Goal: Task Accomplishment & Management: Manage account settings

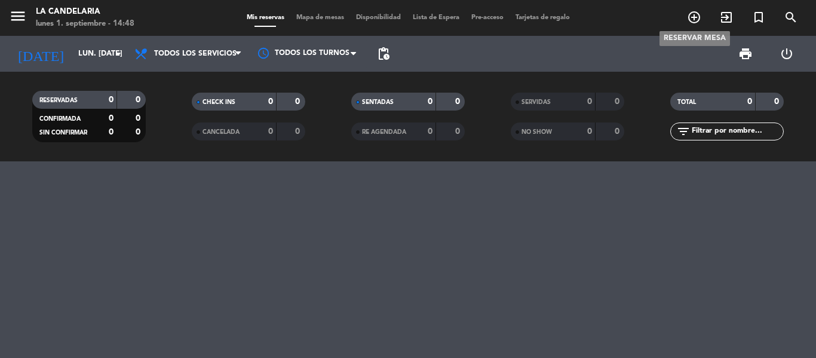
click at [686, 20] on span "add_circle_outline" at bounding box center [694, 17] width 32 height 20
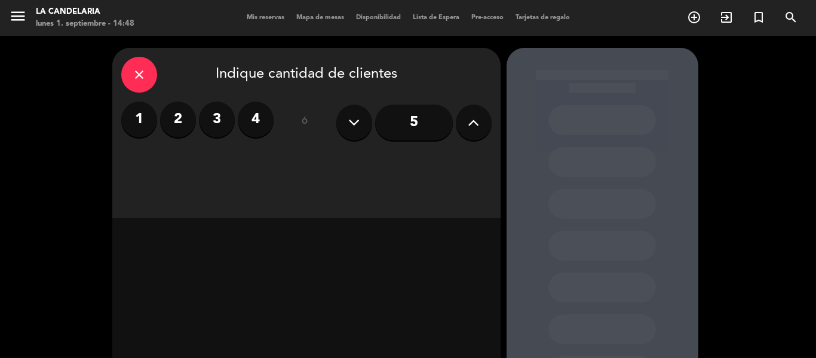
click at [219, 113] on label "3" at bounding box center [217, 120] width 36 height 36
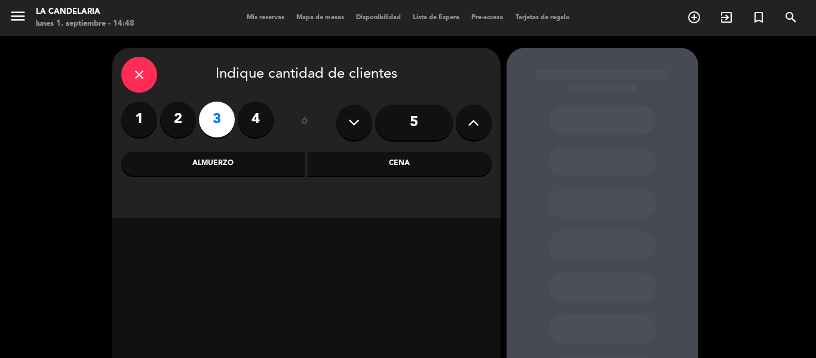
click at [295, 171] on div "Almuerzo" at bounding box center [213, 164] width 184 height 24
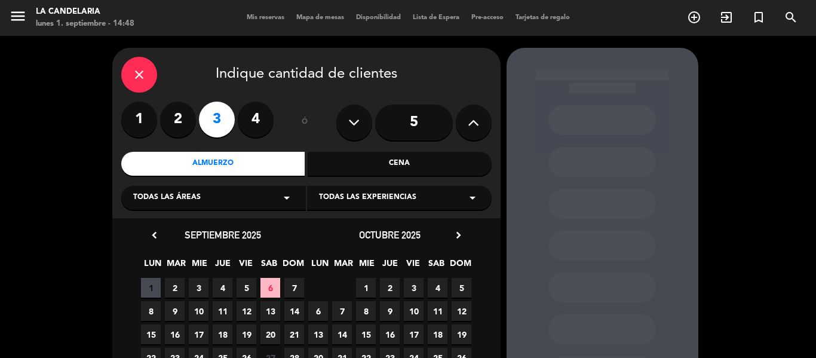
scroll to position [60, 0]
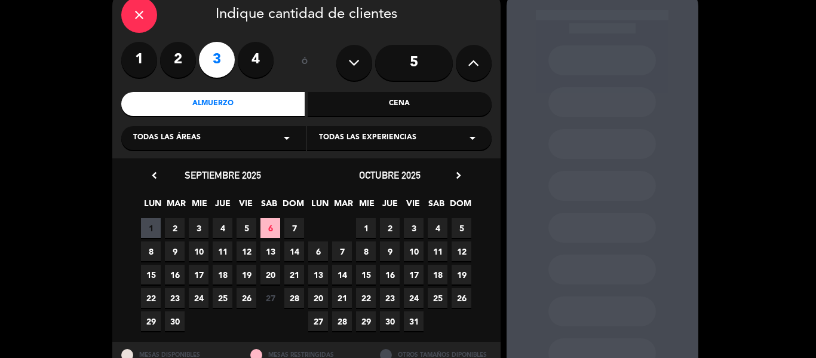
click at [355, 133] on span "Todas las experiencias" at bounding box center [367, 138] width 97 height 12
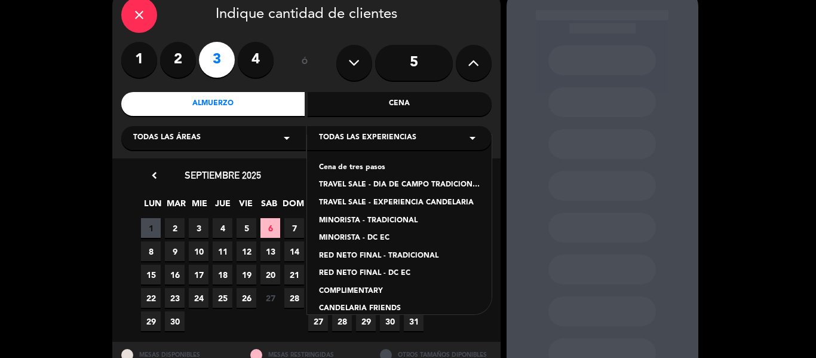
click at [415, 201] on div "TRAVEL SALE - EXPERIENCIA CANDELARIA" at bounding box center [399, 203] width 161 height 12
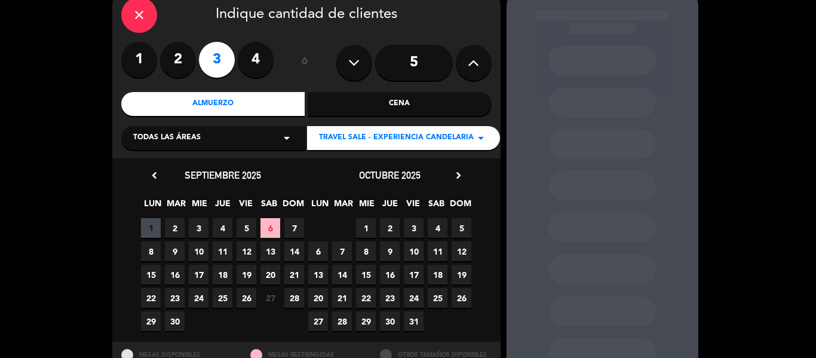
click at [445, 271] on span "18" at bounding box center [438, 275] width 20 height 20
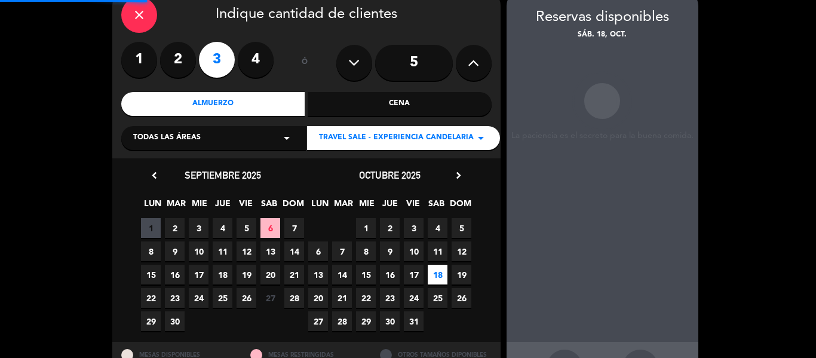
scroll to position [48, 0]
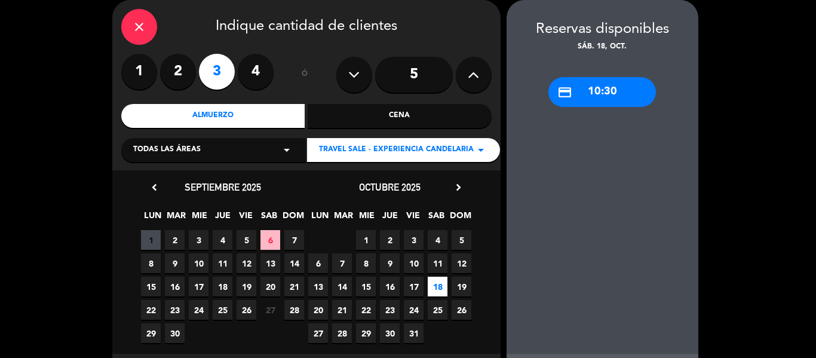
click at [592, 93] on div "credit_card 10:30" at bounding box center [602, 92] width 108 height 30
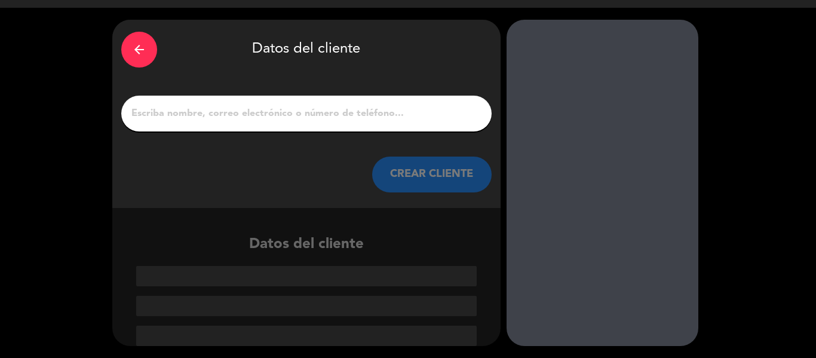
click at [357, 109] on input "1" at bounding box center [306, 113] width 352 height 17
paste input "[PERSON_NAME]"
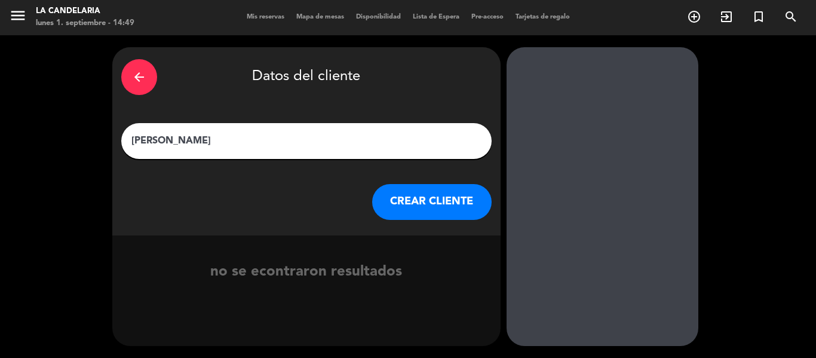
type input "[PERSON_NAME]"
click at [434, 207] on button "CREAR CLIENTE" at bounding box center [431, 202] width 119 height 36
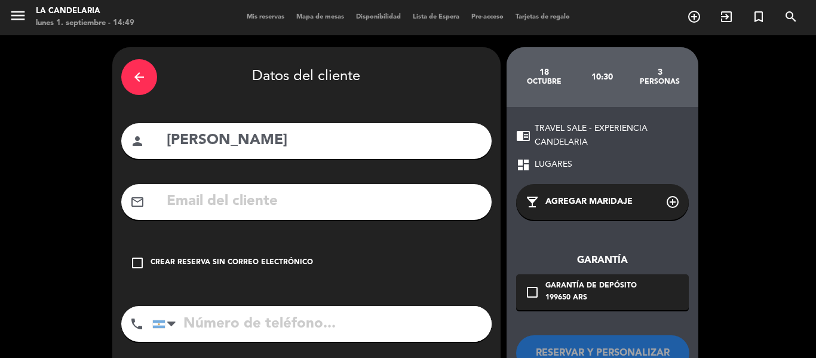
click at [433, 207] on input "text" at bounding box center [323, 201] width 317 height 24
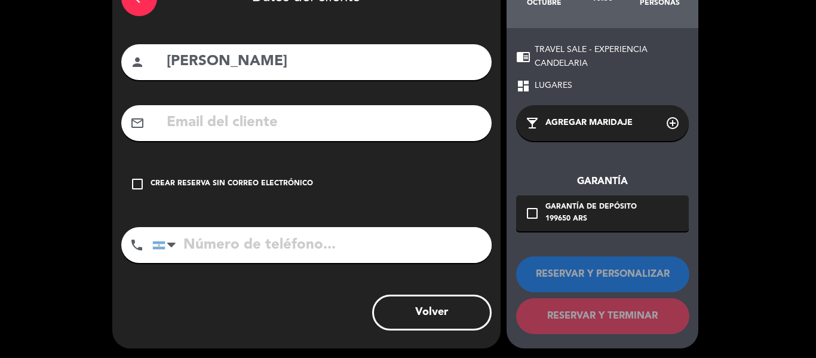
scroll to position [82, 0]
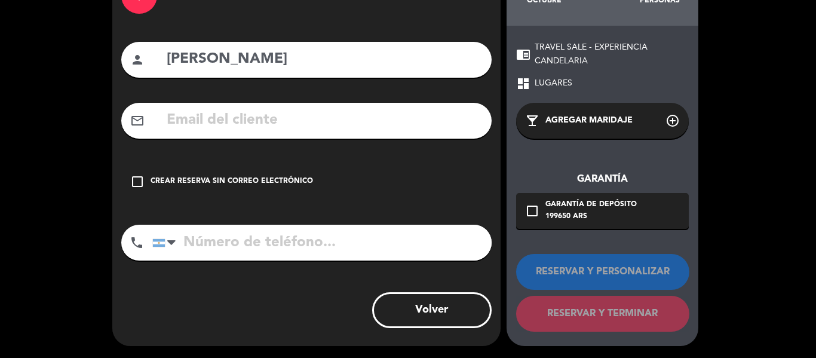
click at [139, 178] on icon "check_box_outline_blank" at bounding box center [137, 181] width 14 height 14
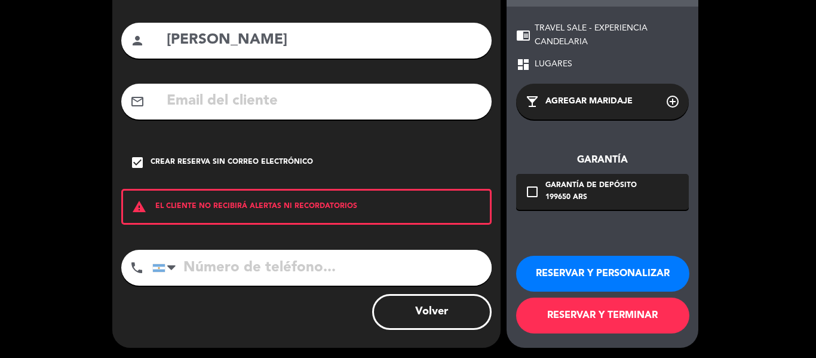
scroll to position [103, 0]
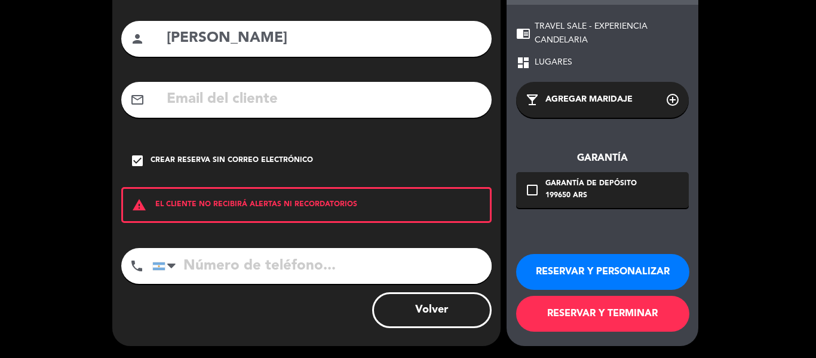
click at [621, 271] on button "RESERVAR Y PERSONALIZAR" at bounding box center [602, 272] width 173 height 36
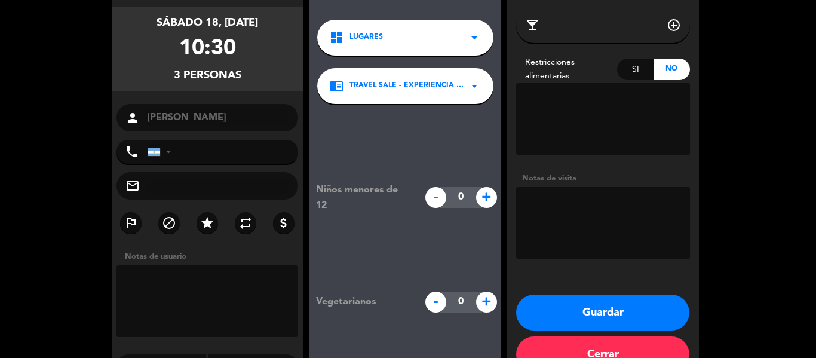
scroll to position [60, 0]
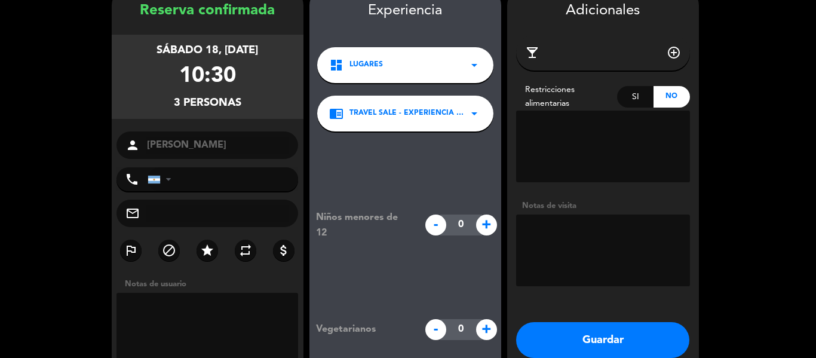
click at [443, 58] on div "dashboard LUGARES arrow_drop_down" at bounding box center [405, 65] width 176 height 36
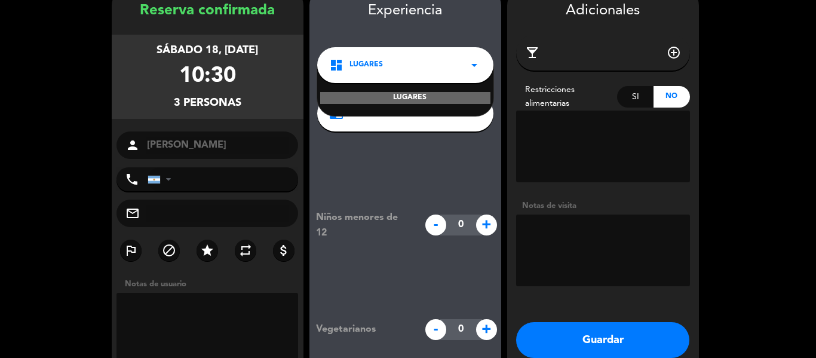
click at [443, 58] on div "dashboard LUGARES arrow_drop_down" at bounding box center [405, 65] width 176 height 36
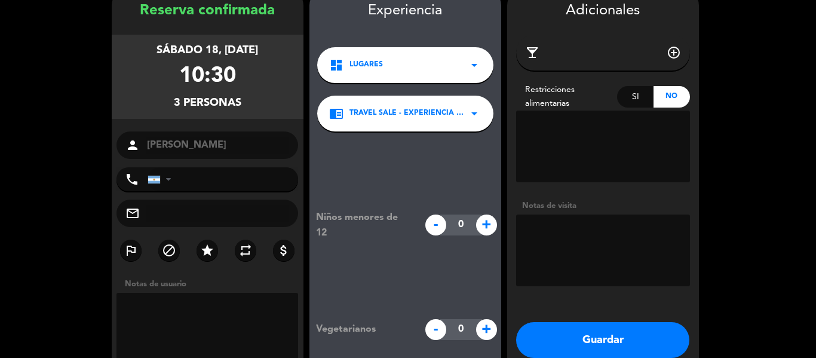
scroll to position [120, 0]
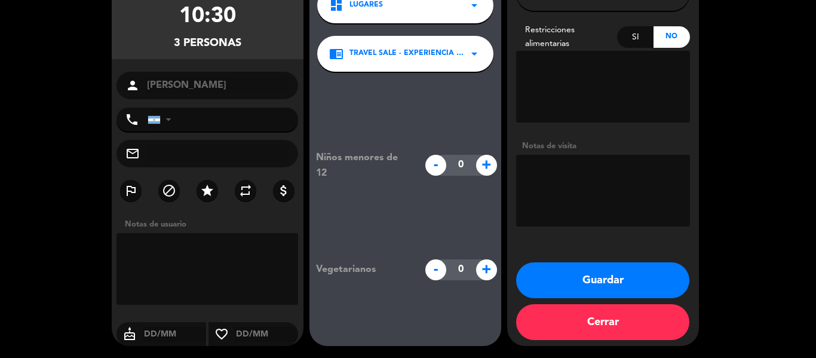
click at [612, 284] on button "Guardar" at bounding box center [602, 280] width 173 height 36
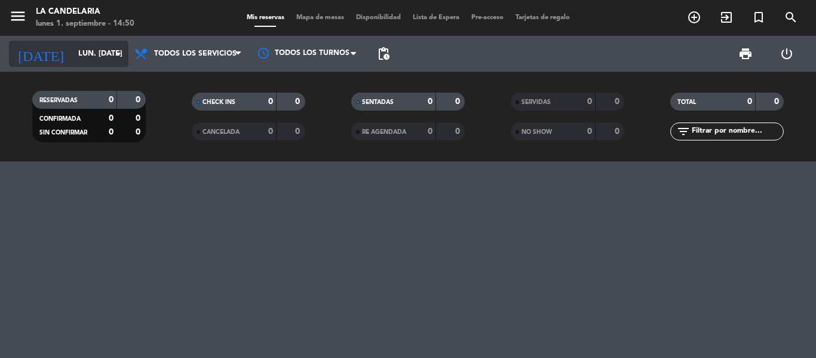
click at [111, 52] on icon "arrow_drop_down" at bounding box center [118, 54] width 14 height 14
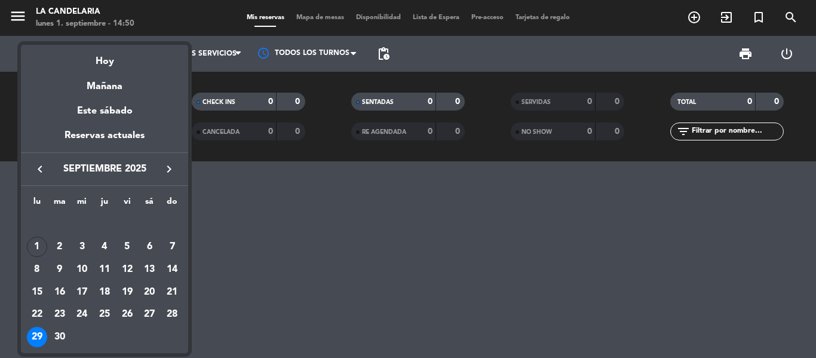
click at [173, 167] on icon "keyboard_arrow_right" at bounding box center [169, 169] width 14 height 14
click at [152, 293] on div "18" at bounding box center [149, 292] width 20 height 20
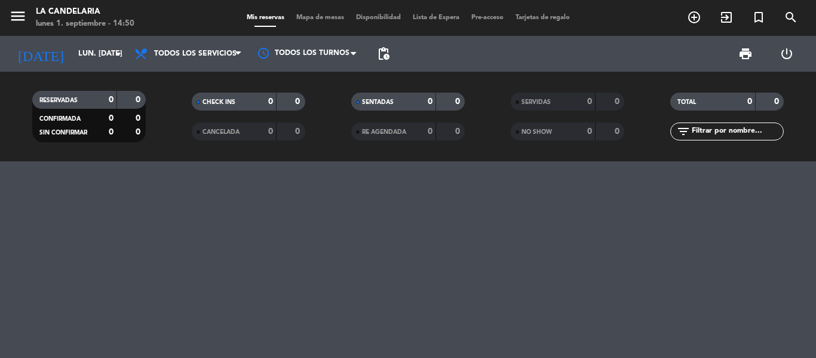
type input "sáb. [DATE]"
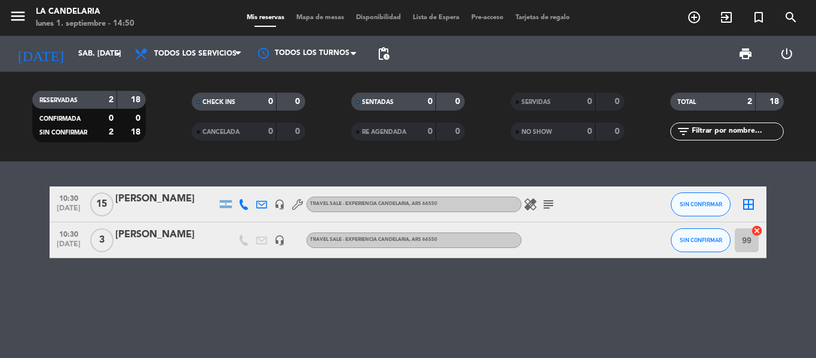
click at [171, 235] on div "[PERSON_NAME]" at bounding box center [166, 235] width 102 height 16
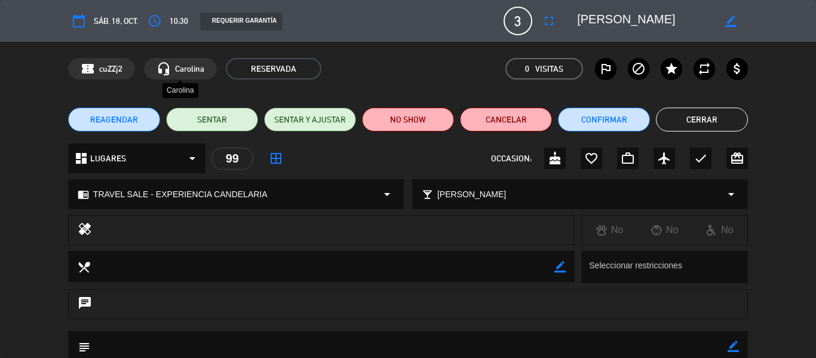
drag, startPoint x: 209, startPoint y: 71, endPoint x: 163, endPoint y: 75, distance: 46.1
click at [163, 75] on div "headset_mic Carolina" at bounding box center [180, 69] width 73 height 22
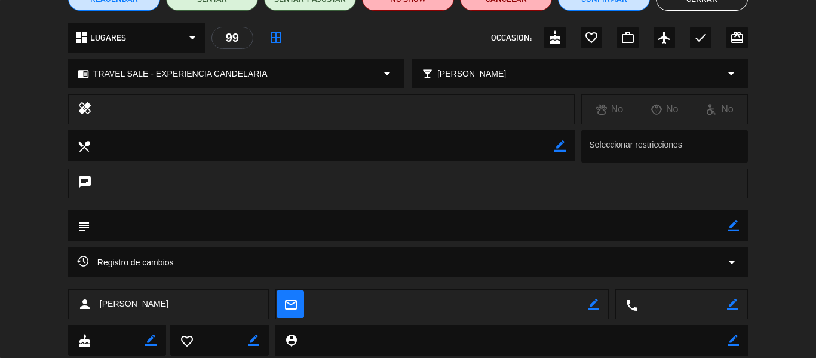
scroll to position [154, 0]
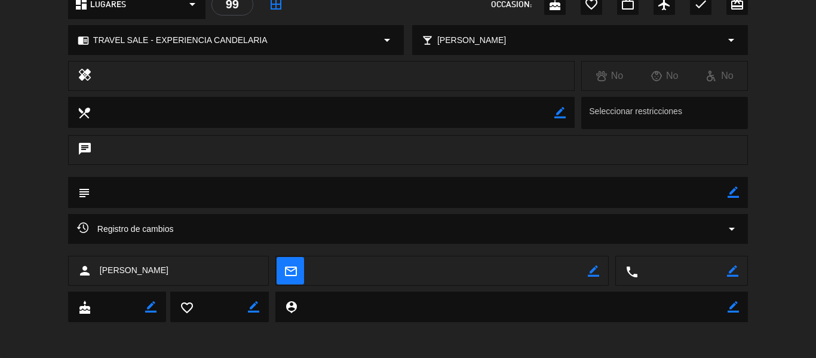
click at [594, 270] on icon "border_color" at bounding box center [593, 270] width 11 height 11
click at [411, 274] on textarea at bounding box center [449, 271] width 275 height 30
paste textarea "[DOMAIN_NAME][EMAIL_ADDRESS][DOMAIN_NAME]"
type textarea "[DOMAIN_NAME][EMAIL_ADDRESS][DOMAIN_NAME]"
click at [591, 274] on icon at bounding box center [593, 270] width 11 height 11
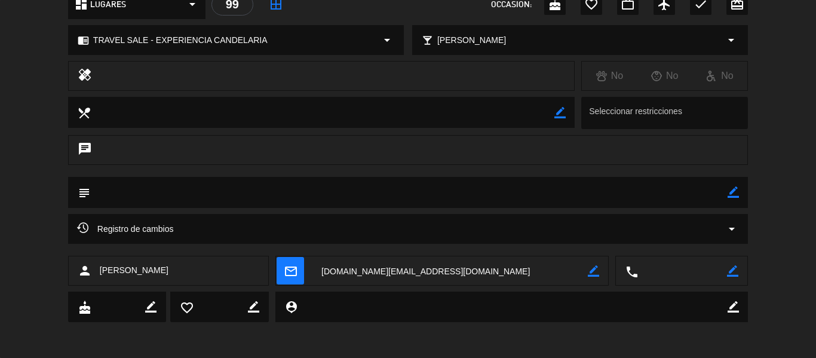
click at [730, 271] on icon "border_color" at bounding box center [732, 270] width 11 height 11
paste textarea "[PHONE_NUMBER]"
click at [682, 271] on textarea at bounding box center [682, 271] width 89 height 30
click at [730, 275] on icon at bounding box center [732, 270] width 11 height 11
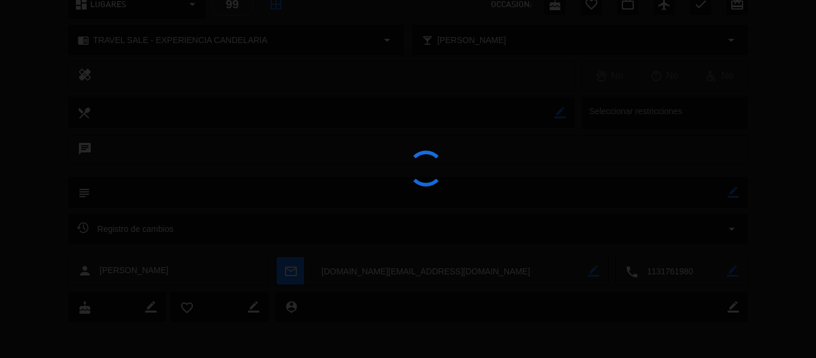
type textarea "1131761980"
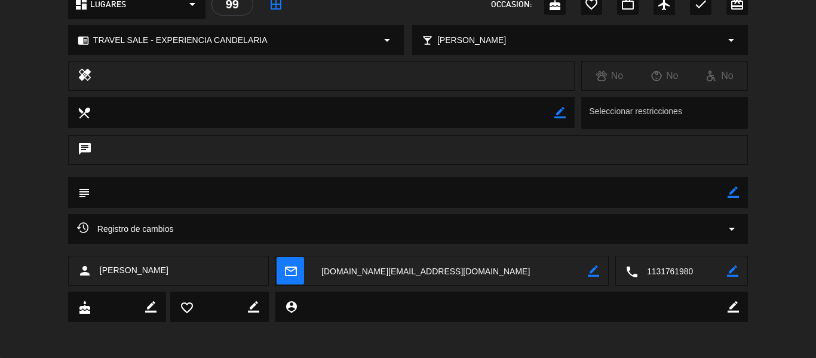
click at [732, 191] on icon "border_color" at bounding box center [732, 191] width 11 height 11
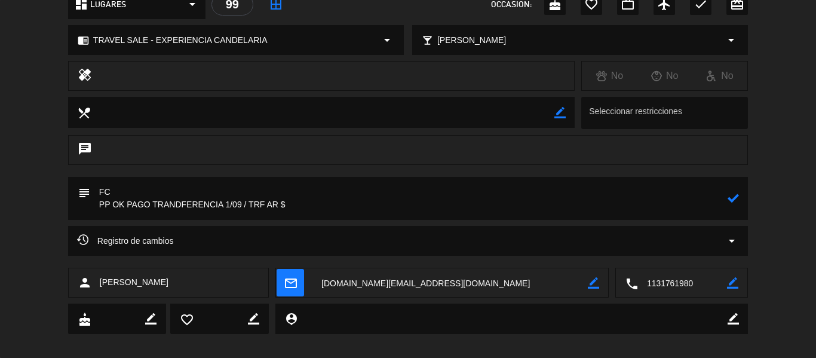
click at [334, 208] on textarea at bounding box center [408, 198] width 637 height 43
paste textarea "199.650"
click at [126, 196] on textarea at bounding box center [408, 198] width 637 height 43
click at [395, 215] on textarea at bounding box center [408, 198] width 637 height 43
click at [503, 207] on textarea at bounding box center [408, 198] width 637 height 43
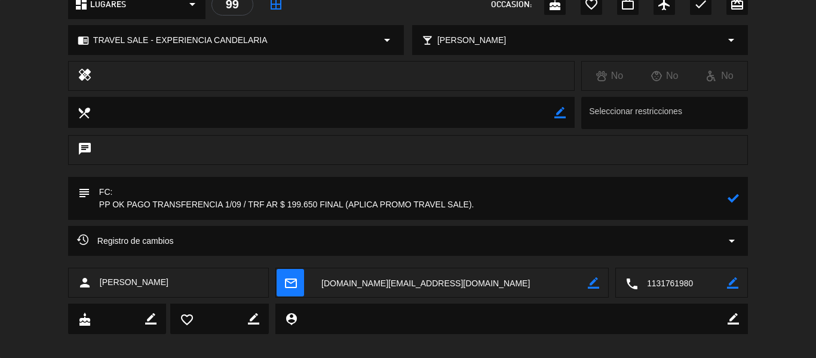
click at [729, 198] on icon at bounding box center [732, 197] width 11 height 11
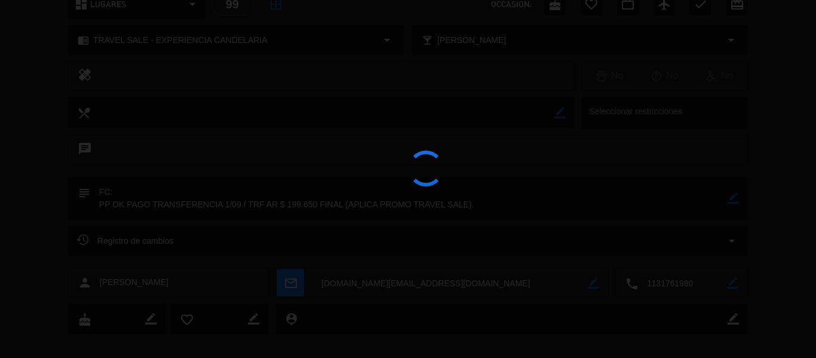
type textarea "FC: PP OK PAGO TRANSFERENCIA 1/09 / TRF AR $ 199.650 FINAL (APLICA PROMO TRAVEL…"
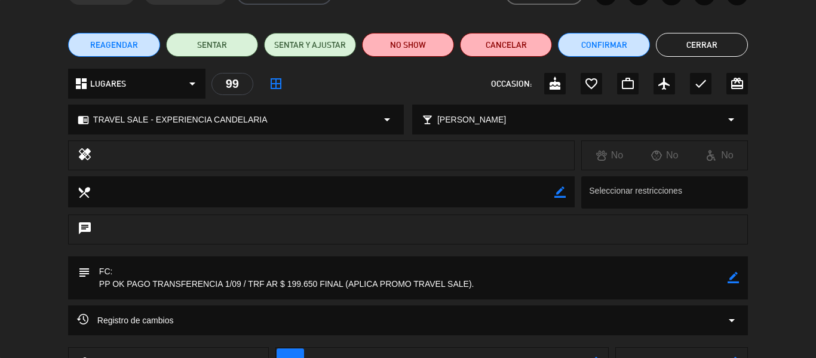
scroll to position [94, 0]
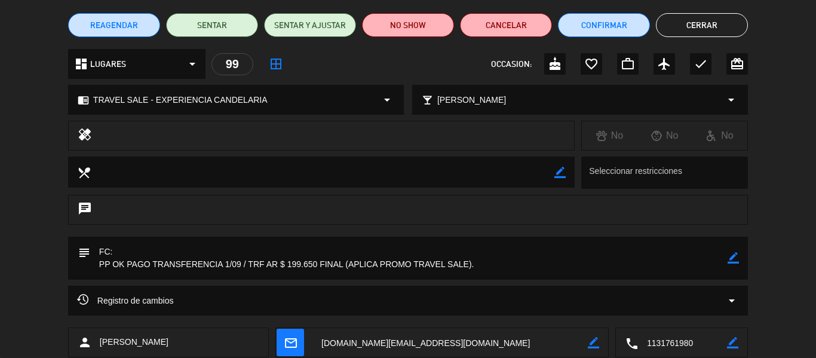
click at [233, 169] on textarea at bounding box center [322, 171] width 464 height 30
click at [571, 171] on div "local_dining border_color" at bounding box center [321, 171] width 506 height 31
click at [561, 170] on icon "border_color" at bounding box center [559, 172] width 11 height 11
paste textarea "dos somos hipertensas"
drag, startPoint x: 198, startPoint y: 171, endPoint x: 159, endPoint y: 171, distance: 38.2
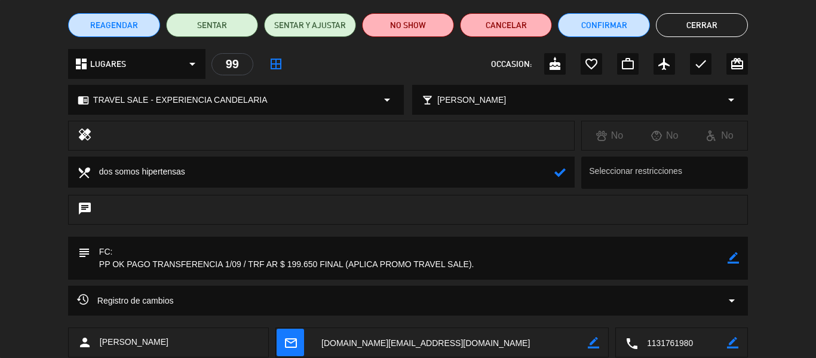
click at [159, 171] on textarea at bounding box center [322, 171] width 464 height 30
click at [167, 176] on textarea at bounding box center [322, 171] width 464 height 30
drag, startPoint x: 140, startPoint y: 170, endPoint x: 85, endPoint y: 177, distance: 55.3
click at [85, 177] on div "local_dining" at bounding box center [321, 171] width 506 height 31
click at [263, 176] on textarea at bounding box center [322, 171] width 464 height 30
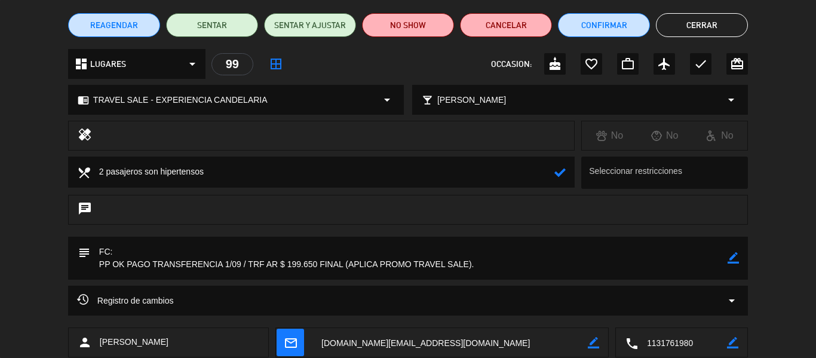
drag, startPoint x: 553, startPoint y: 177, endPoint x: 562, endPoint y: 177, distance: 9.0
click at [554, 177] on div "local_dining" at bounding box center [321, 171] width 506 height 31
type textarea "2 pasajeros son hipertensos"
click at [562, 177] on icon at bounding box center [559, 172] width 11 height 11
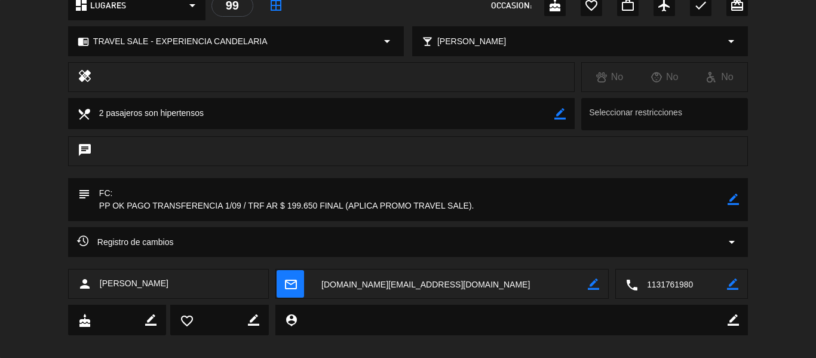
scroll to position [166, 0]
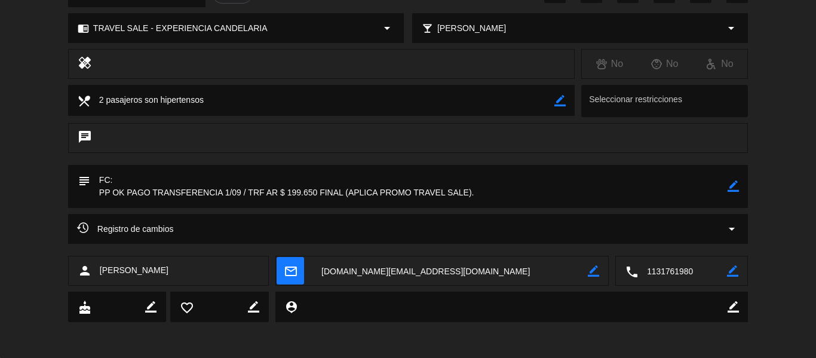
click at [403, 280] on textarea at bounding box center [449, 271] width 275 height 30
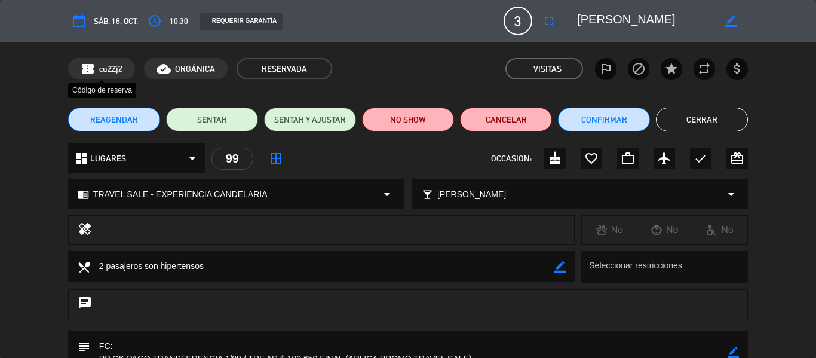
drag, startPoint x: 125, startPoint y: 67, endPoint x: 96, endPoint y: 70, distance: 28.8
click at [96, 70] on div "confirmation_number cuZZj2" at bounding box center [101, 69] width 67 height 22
copy div "cuZZj2"
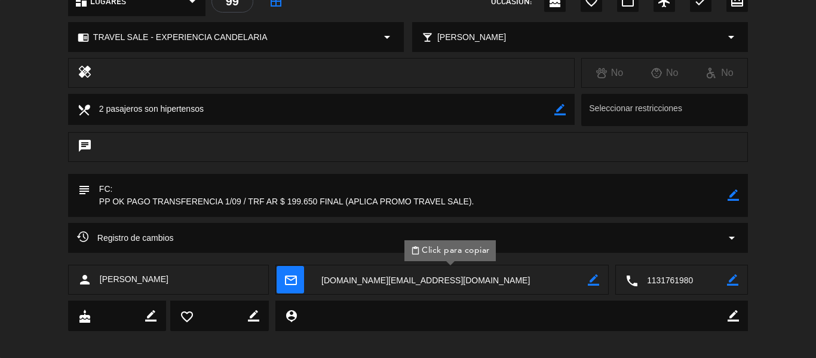
scroll to position [166, 0]
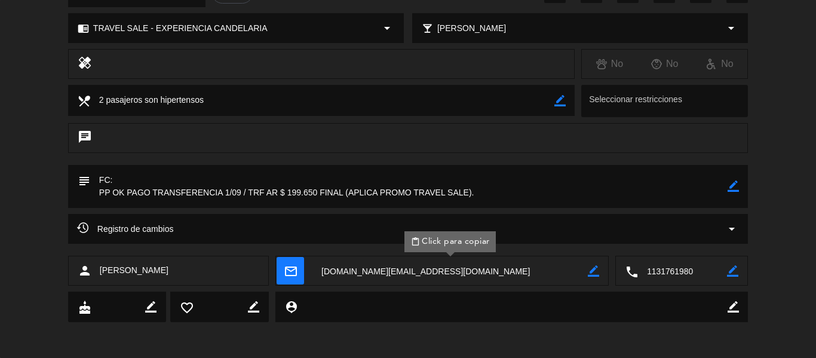
click at [318, 193] on textarea at bounding box center [408, 186] width 637 height 43
click at [313, 191] on textarea at bounding box center [408, 186] width 637 height 43
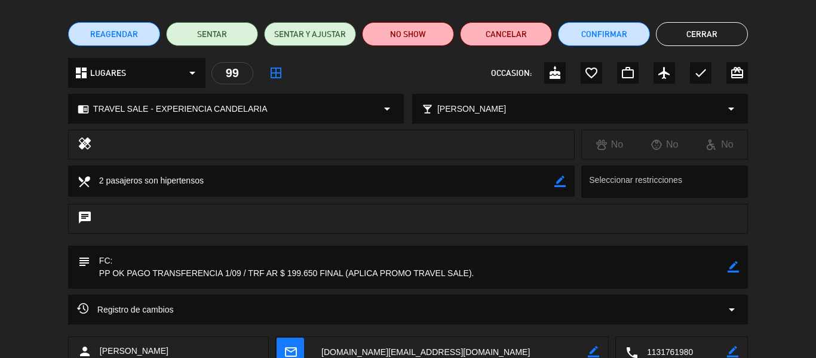
scroll to position [0, 0]
